Goal: Task Accomplishment & Management: Manage account settings

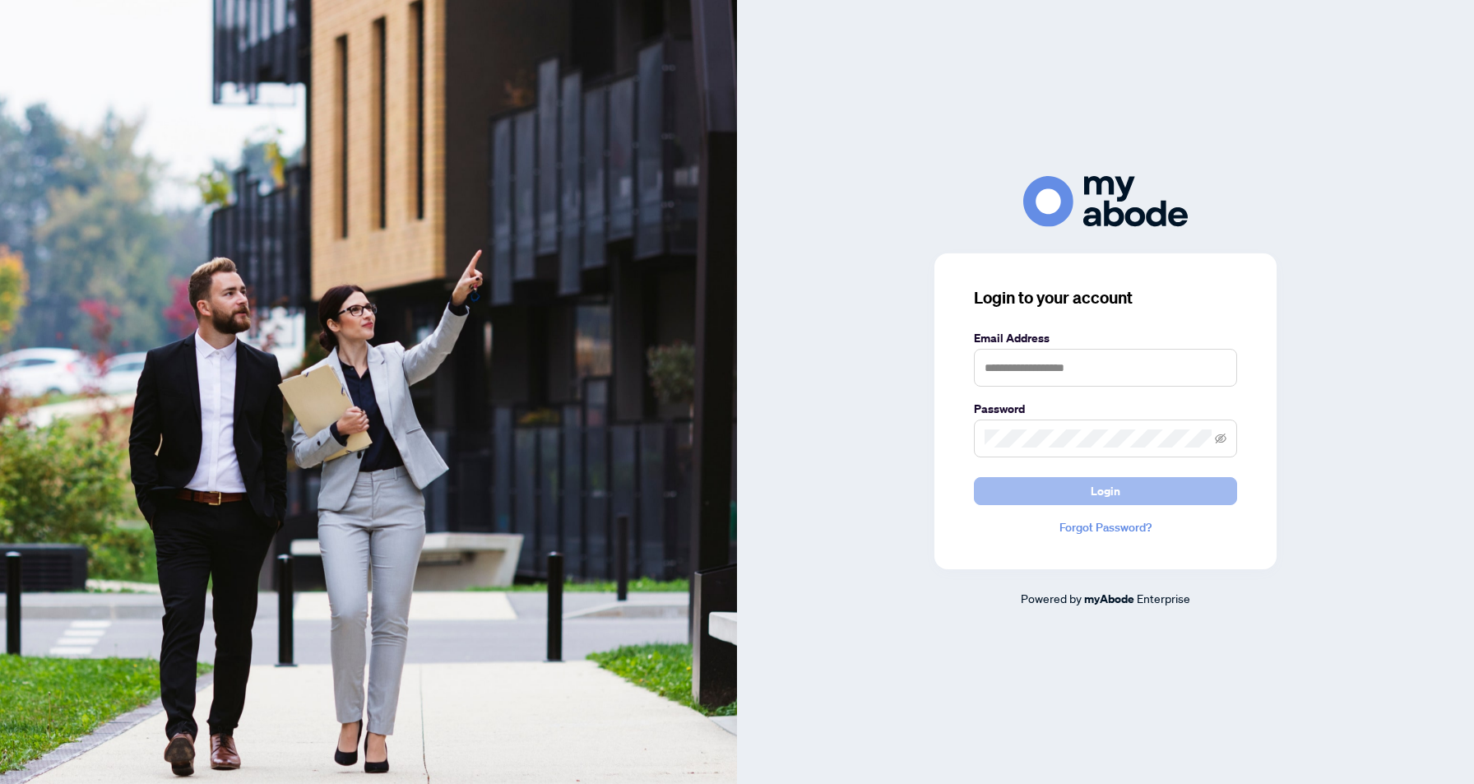
click at [1082, 501] on button "Login" at bounding box center [1105, 491] width 263 height 28
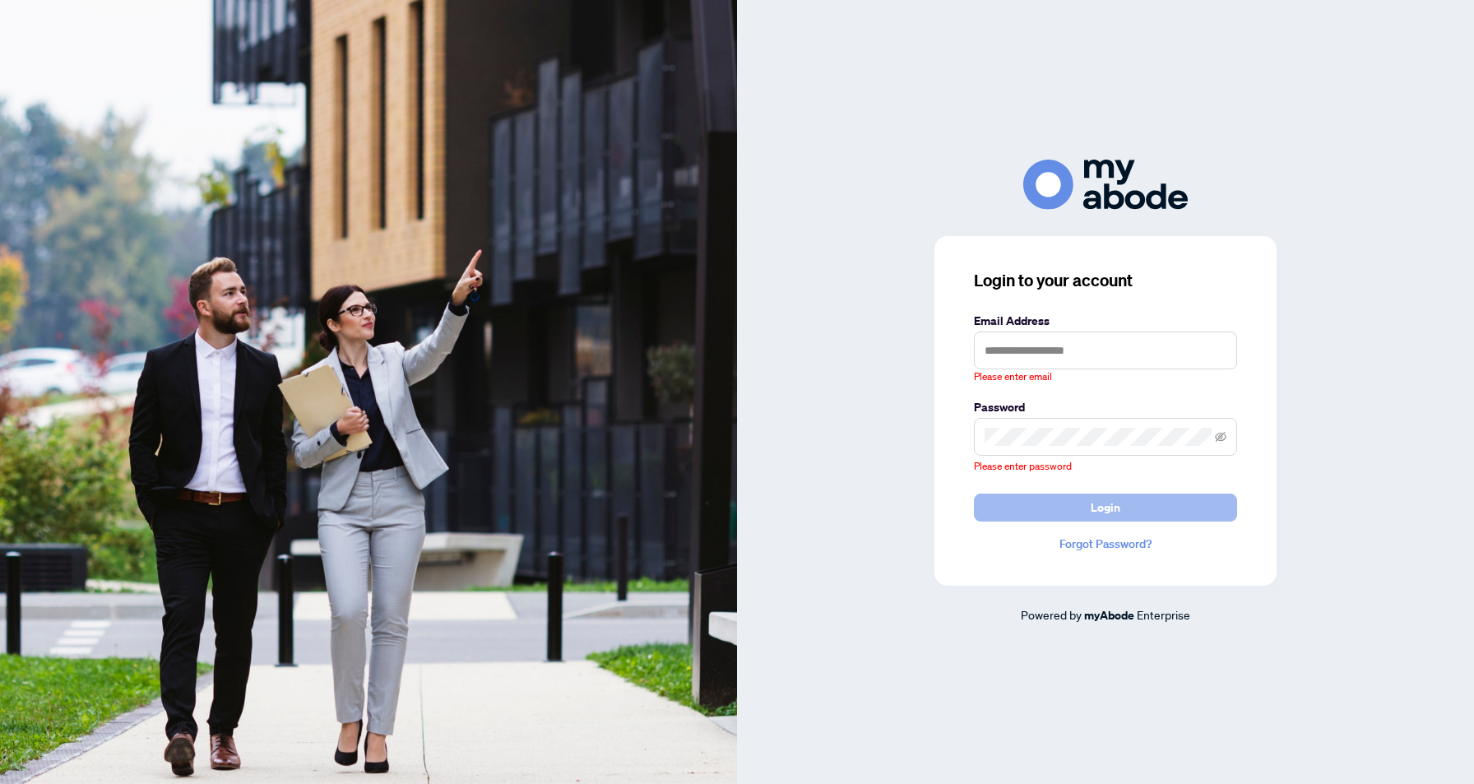
click at [1118, 512] on span "Login" at bounding box center [1106, 507] width 30 height 26
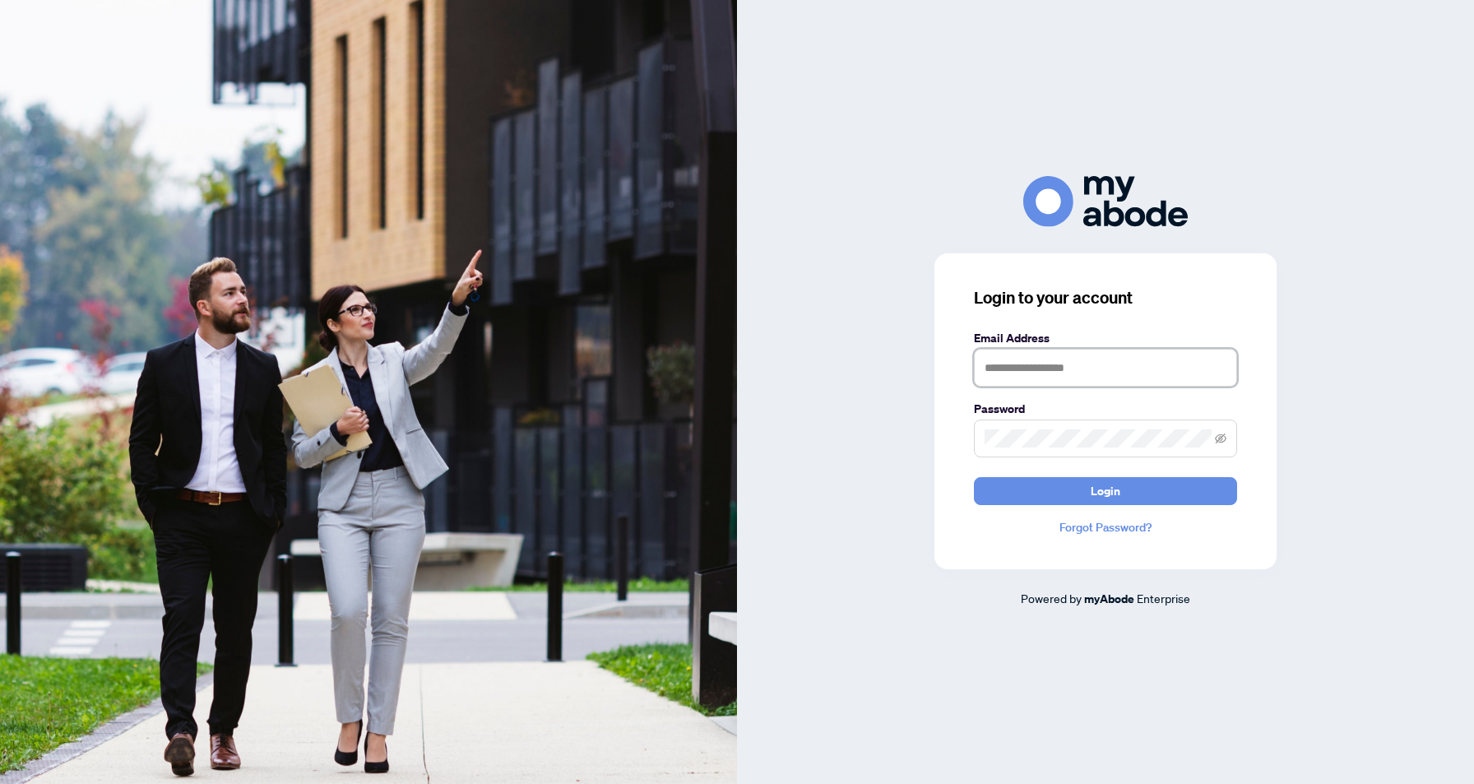
click at [989, 365] on input "text" at bounding box center [1105, 368] width 263 height 38
click at [1031, 365] on input "text" at bounding box center [1105, 368] width 263 height 38
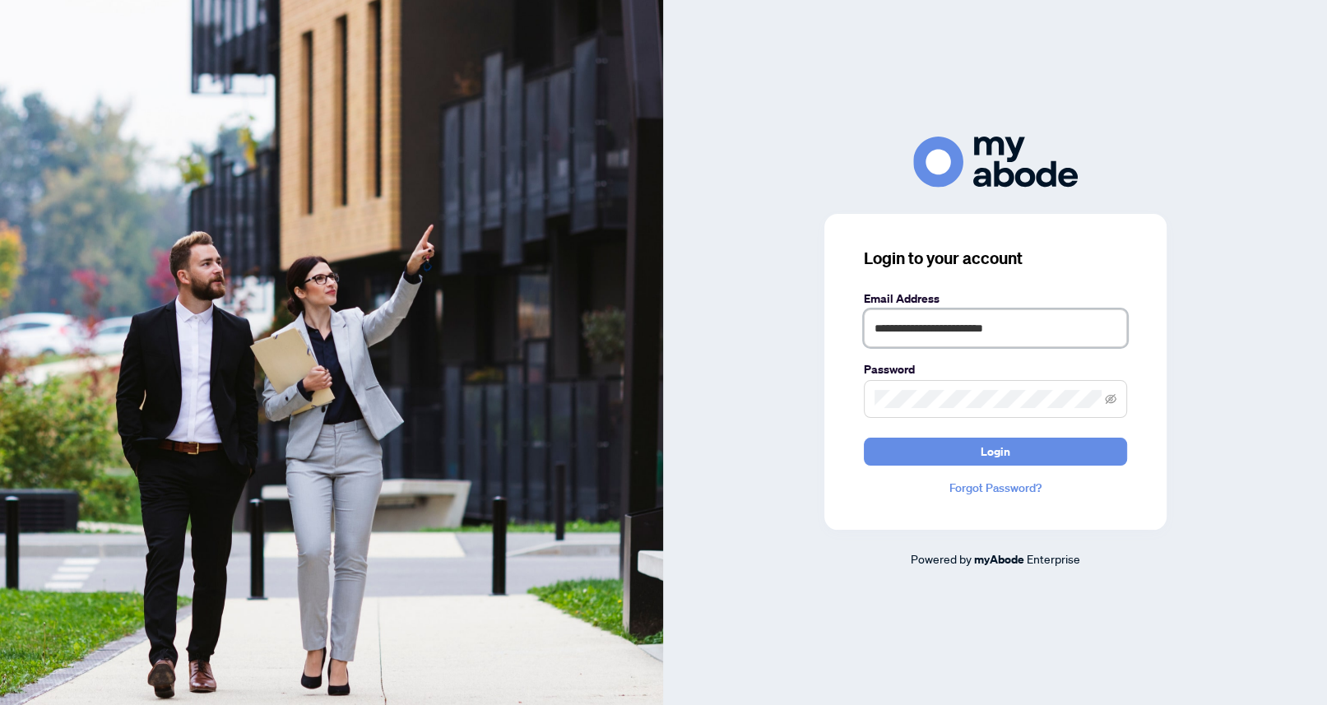
type input "**********"
click at [864, 438] on button "Login" at bounding box center [995, 452] width 263 height 28
click at [963, 456] on button "Login" at bounding box center [995, 452] width 263 height 28
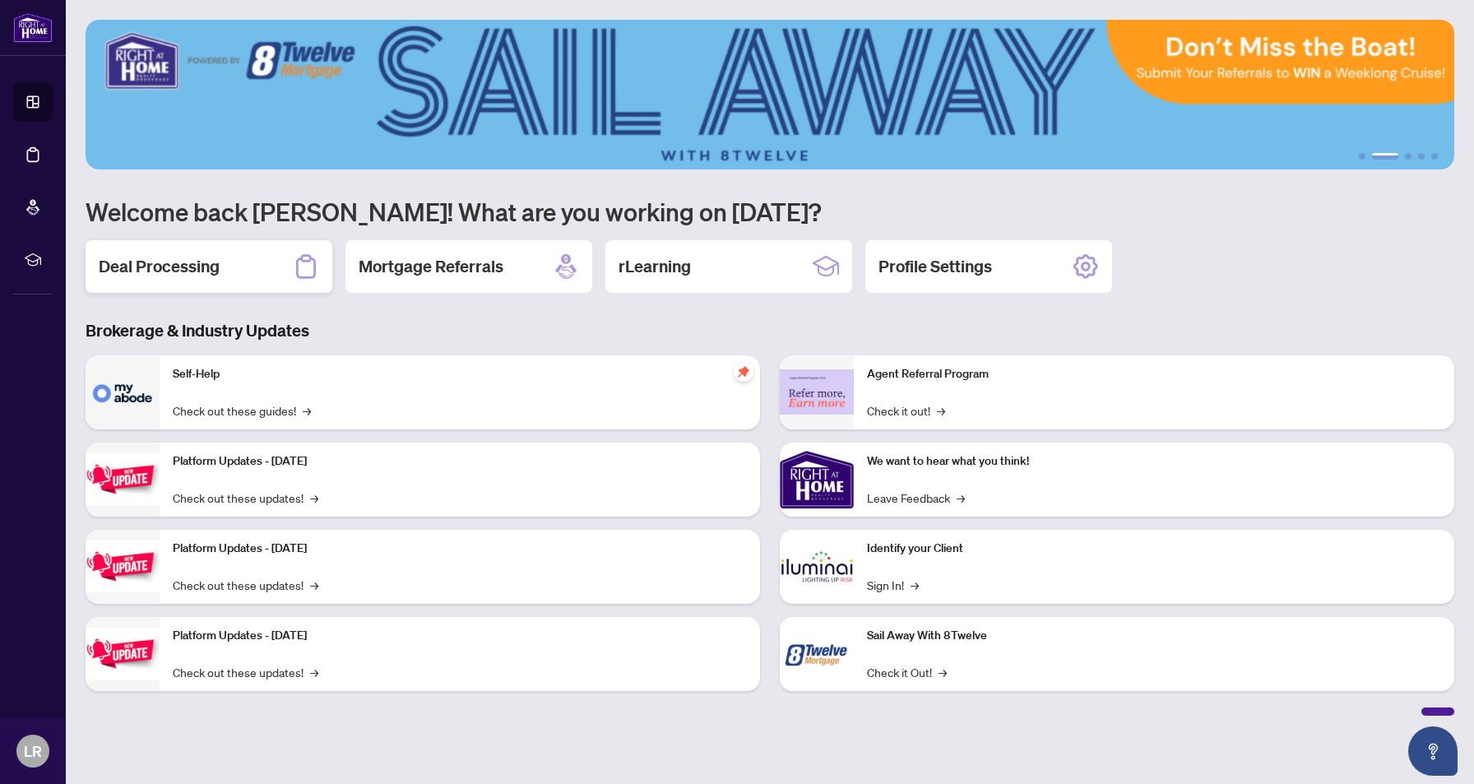
click at [168, 259] on h2 "Deal Processing" at bounding box center [159, 266] width 121 height 23
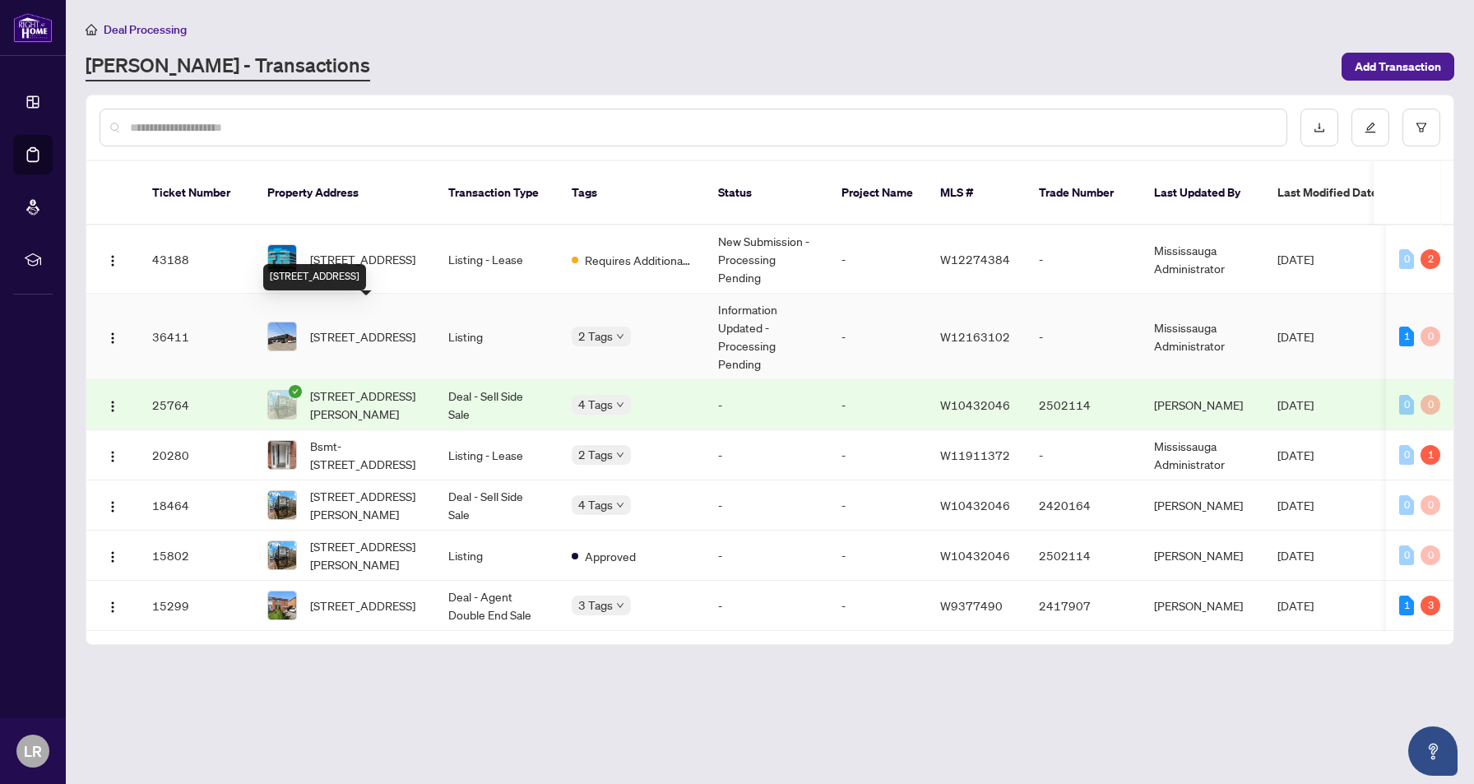
click at [362, 327] on span "1353 Britannia Rd, Mississauga, Ontario L4W 1C7, Canada" at bounding box center [362, 336] width 105 height 18
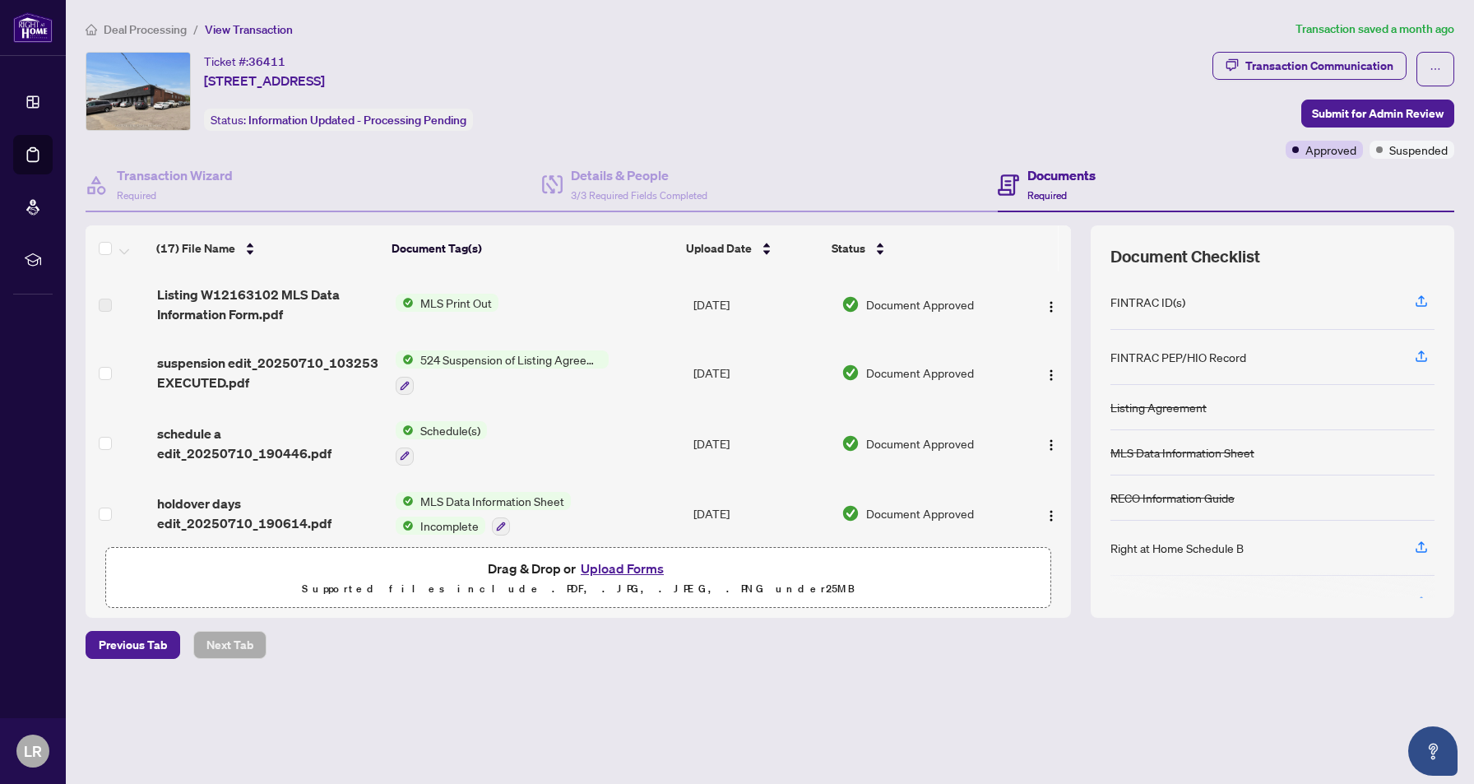
click at [898, 308] on span "Document Approved" at bounding box center [920, 304] width 108 height 18
click at [230, 310] on span "Listing W12163102 MLS Data Information Form.pdf" at bounding box center [269, 304] width 225 height 39
click at [444, 305] on span "MLS Print Out" at bounding box center [456, 303] width 85 height 18
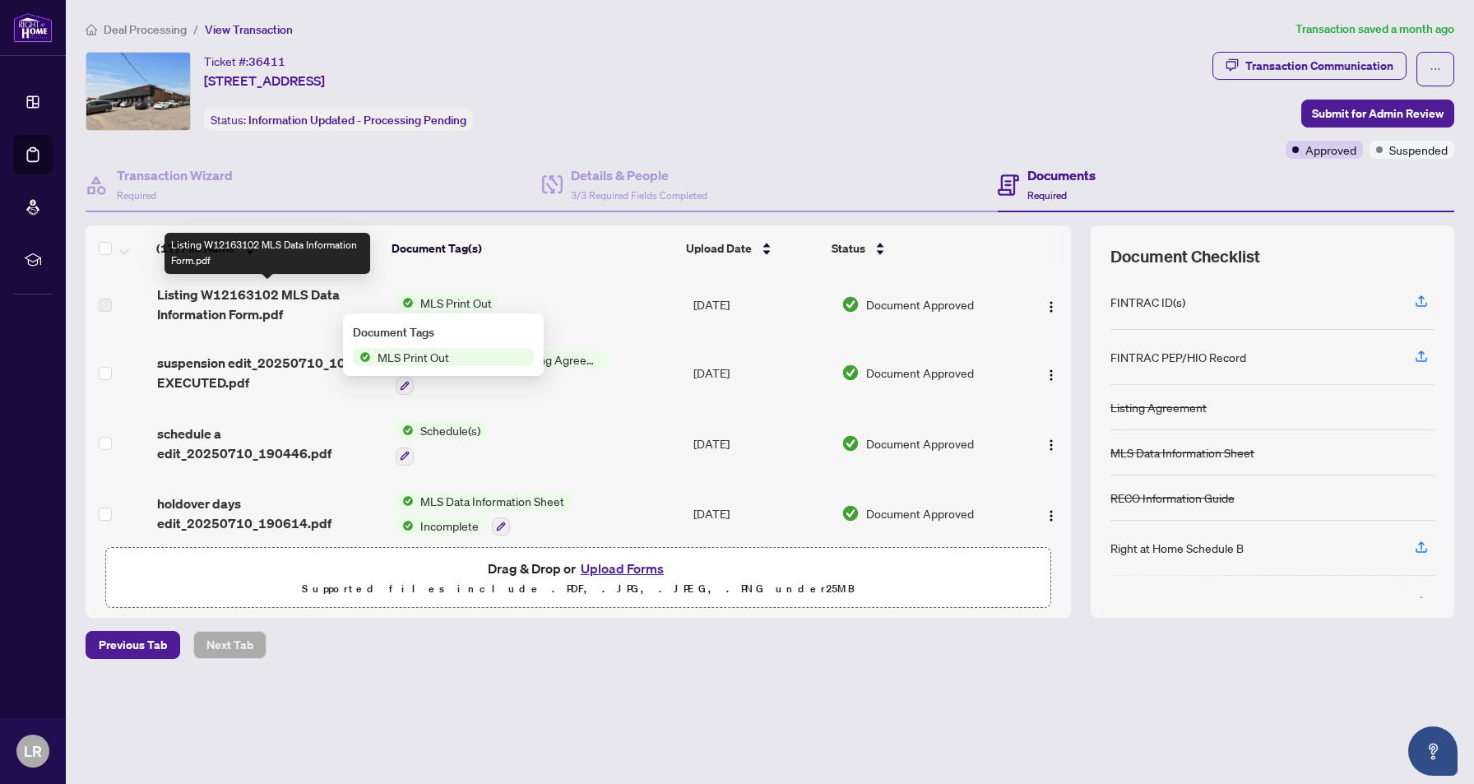
click at [270, 307] on span "Listing W12163102 MLS Data Information Form.pdf" at bounding box center [269, 304] width 225 height 39
click at [270, 306] on span "Listing W12163102 MLS Data Information Form.pdf" at bounding box center [269, 304] width 225 height 39
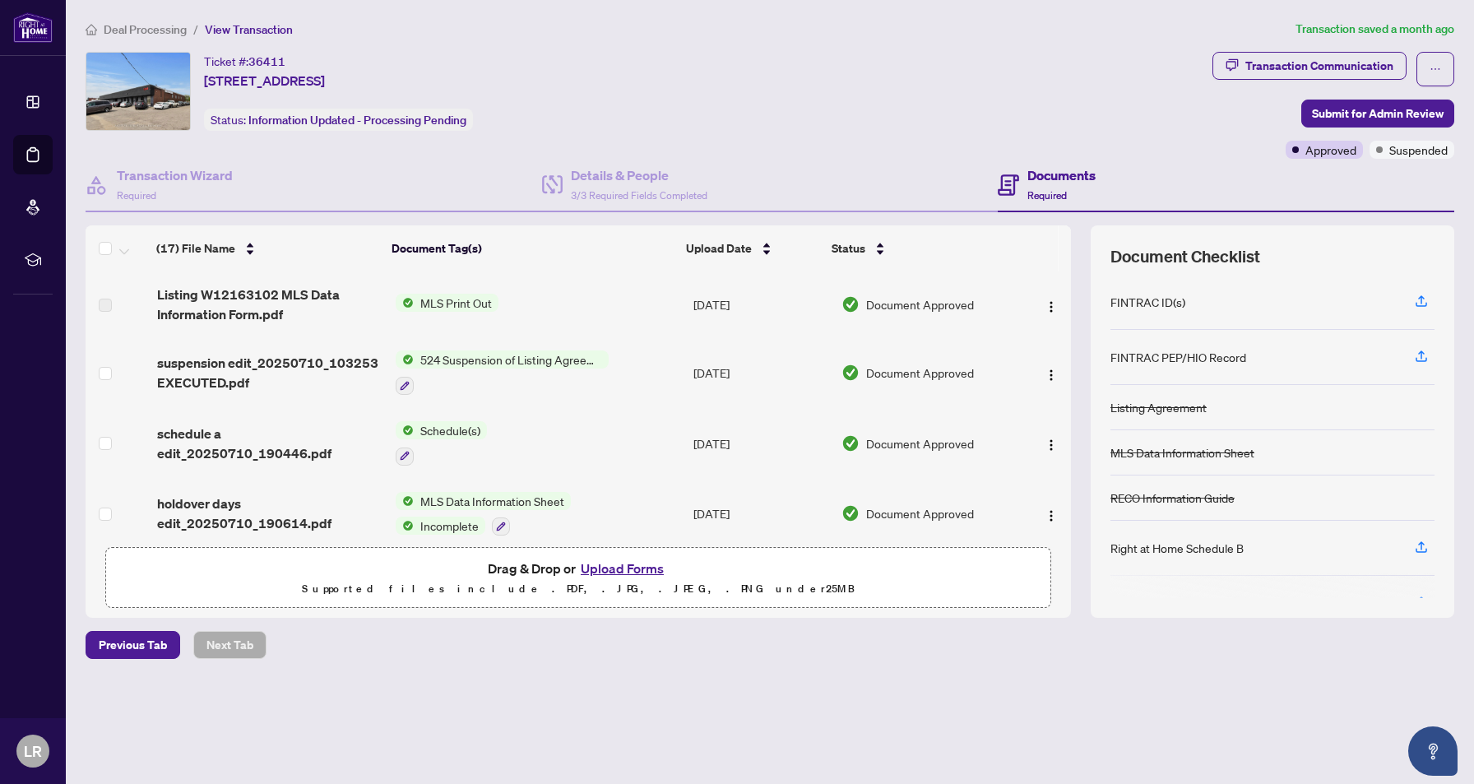
click at [888, 306] on span "Document Approved" at bounding box center [920, 304] width 108 height 18
click at [945, 661] on div "Deal Processing / View Transaction Transaction saved a month ago Ticket #: 3641…" at bounding box center [770, 368] width 1382 height 697
click at [1146, 409] on div "Listing Agreement" at bounding box center [1158, 407] width 96 height 18
click at [258, 314] on span "Listing W12163102 MLS Data Information Form.pdf" at bounding box center [269, 304] width 225 height 39
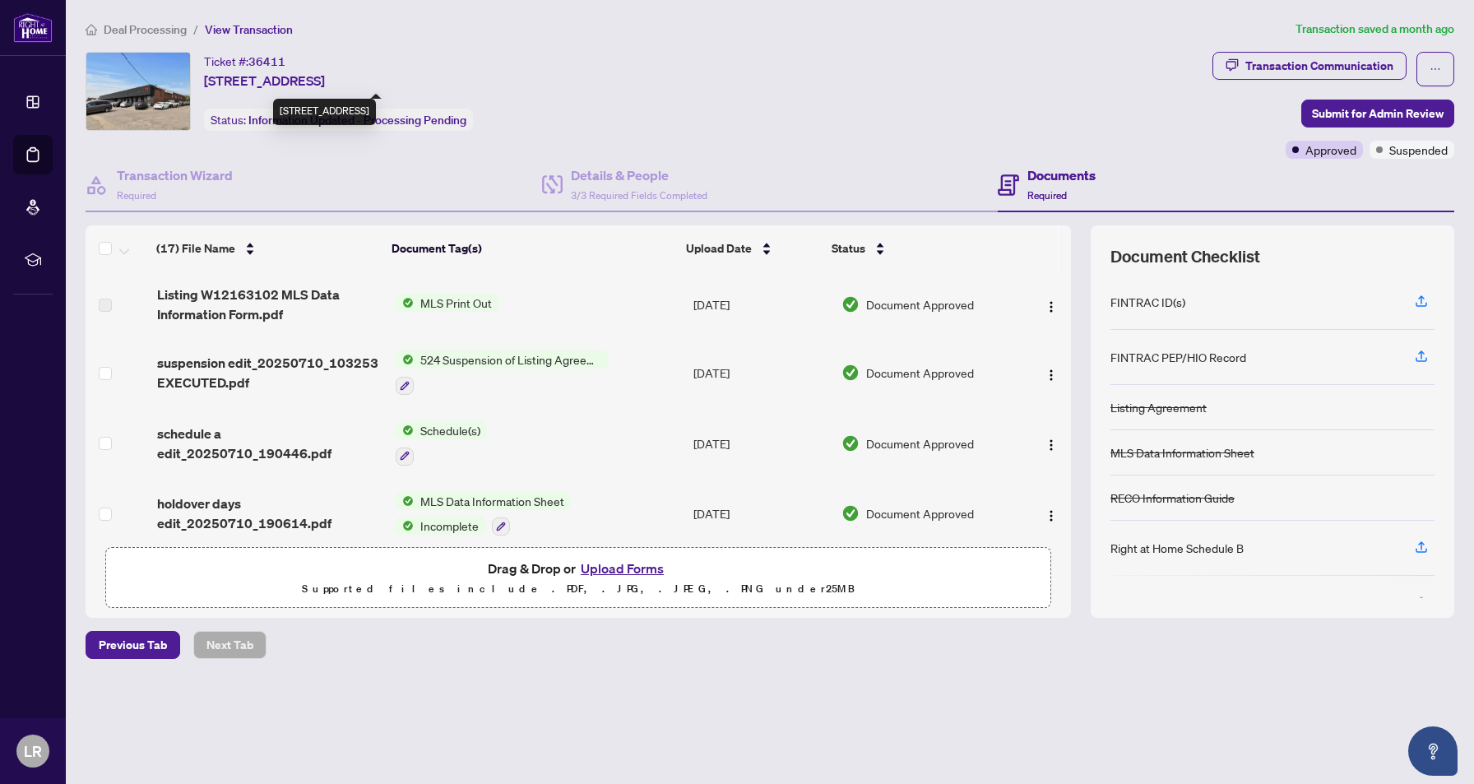
click at [325, 80] on span "1353 Britannia Rd, Mississauga, Ontario L4W 1C7, Canada" at bounding box center [264, 81] width 121 height 20
click at [1045, 300] on img "button" at bounding box center [1051, 306] width 13 height 13
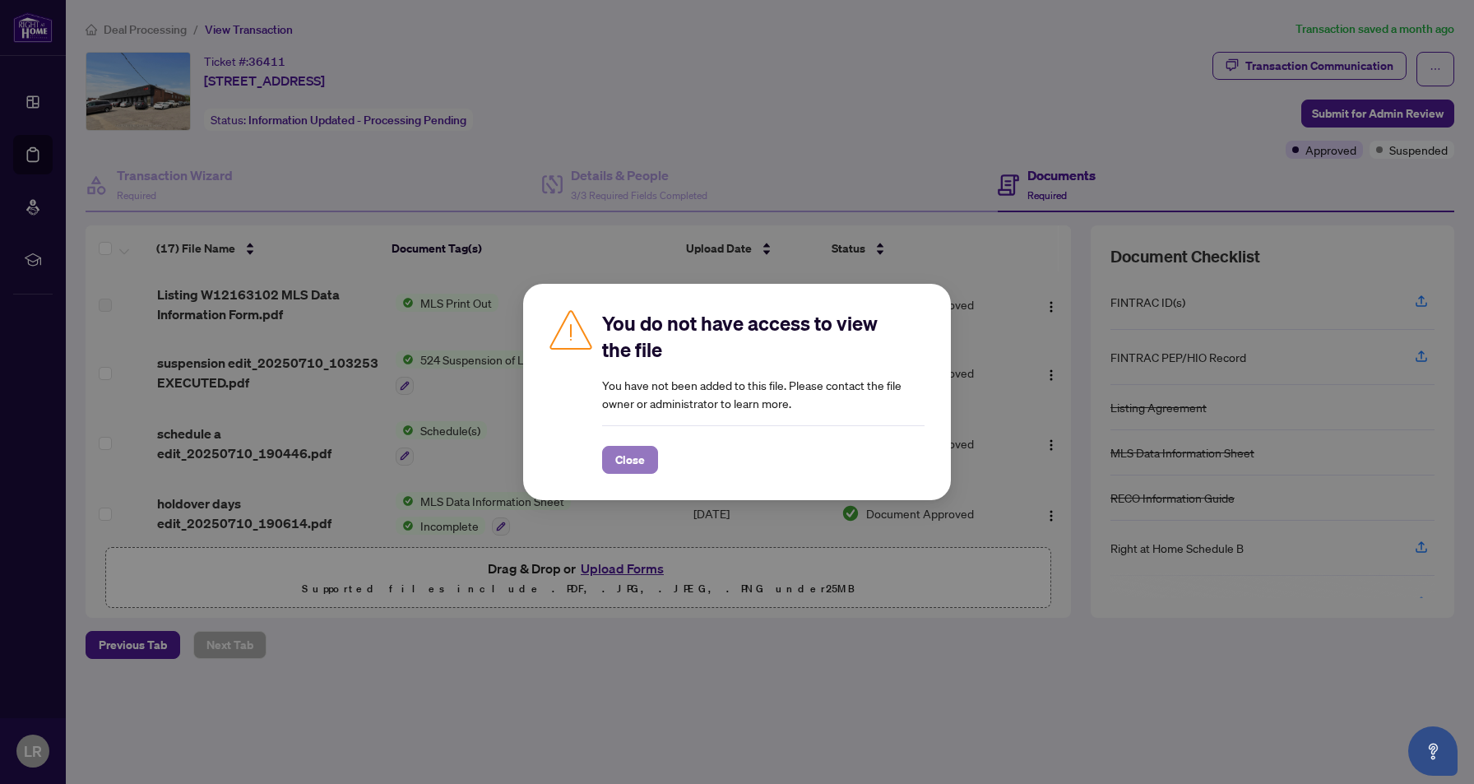
click at [617, 461] on span "Close" at bounding box center [630, 460] width 30 height 26
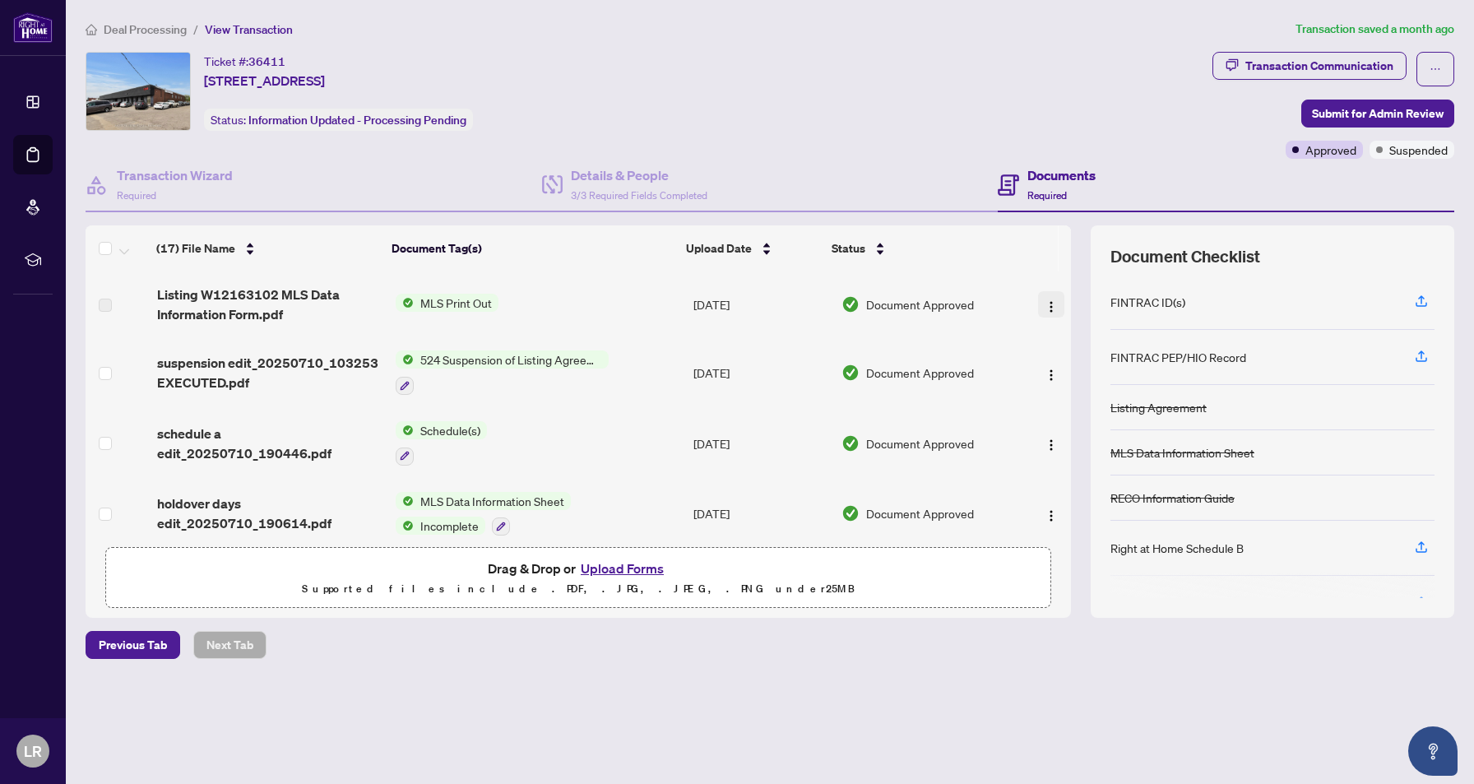
click at [1045, 304] on img "button" at bounding box center [1051, 306] width 13 height 13
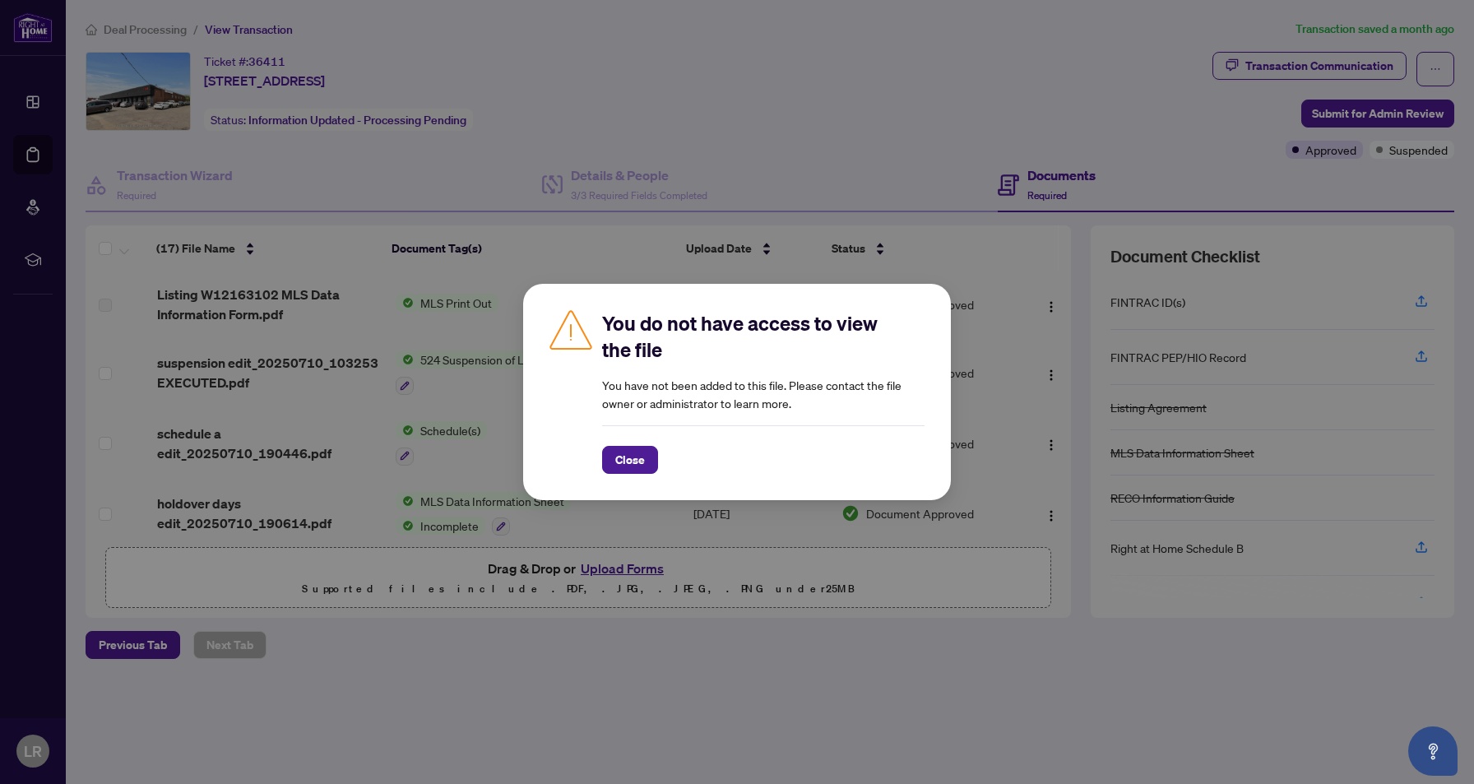
click at [611, 466] on button "Close" at bounding box center [630, 460] width 56 height 28
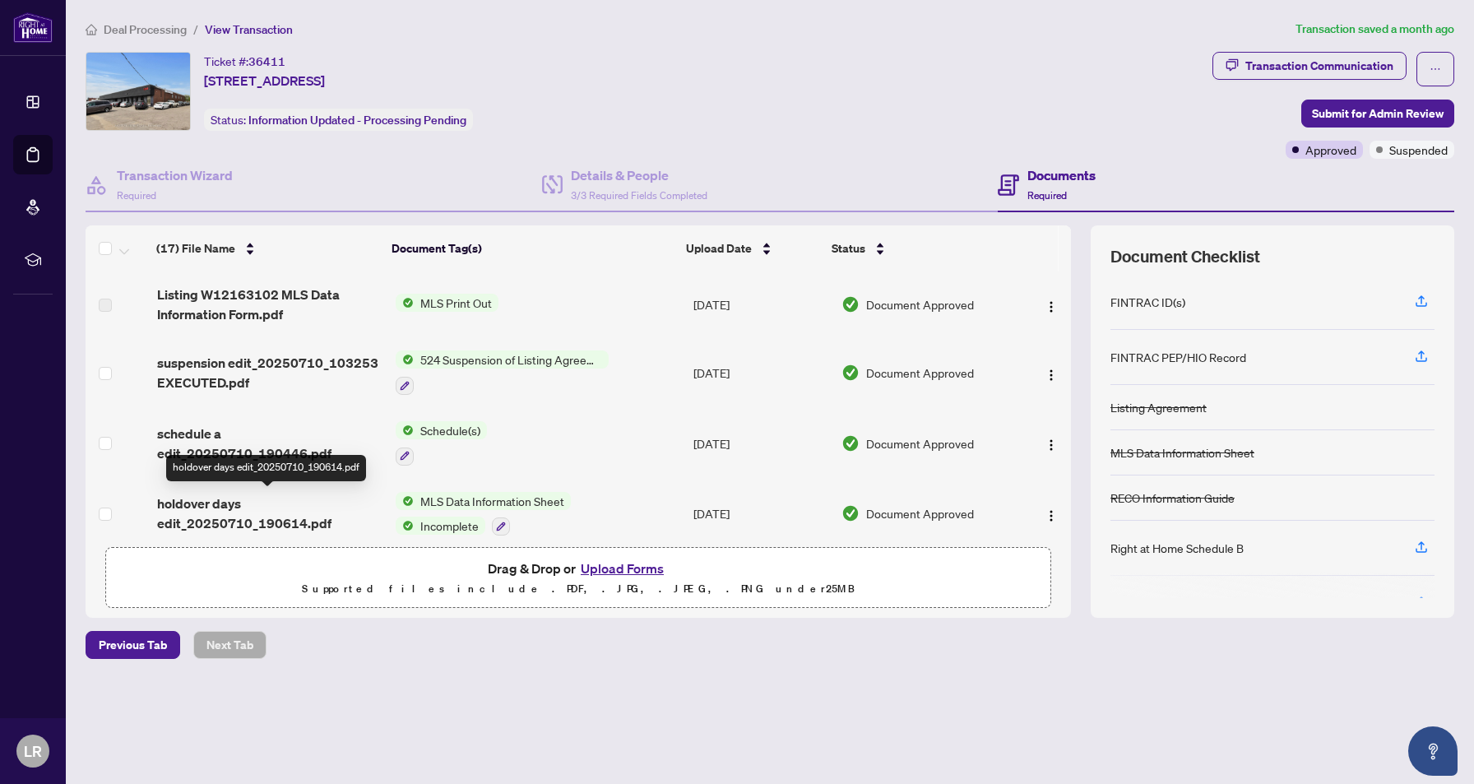
click at [214, 509] on span "holdover days edit_20250710_190614.pdf" at bounding box center [269, 513] width 225 height 39
